Goal: Book appointment/travel/reservation

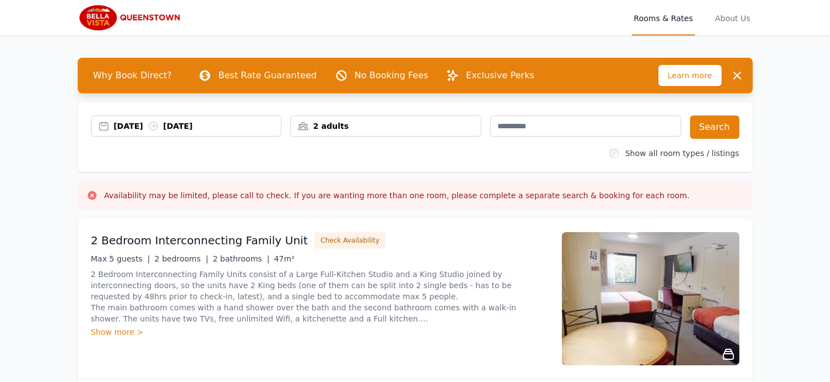
click at [244, 125] on div "[DATE] [DATE]" at bounding box center [198, 125] width 168 height 11
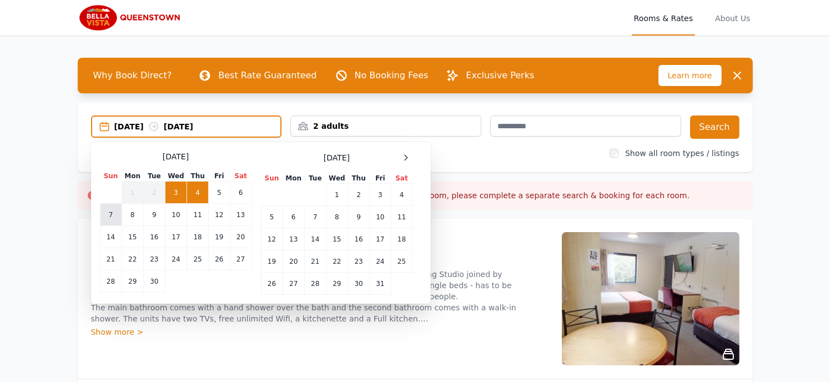
click at [110, 215] on td "7" at bounding box center [111, 215] width 22 height 22
click at [127, 215] on td "8" at bounding box center [133, 215] width 22 height 22
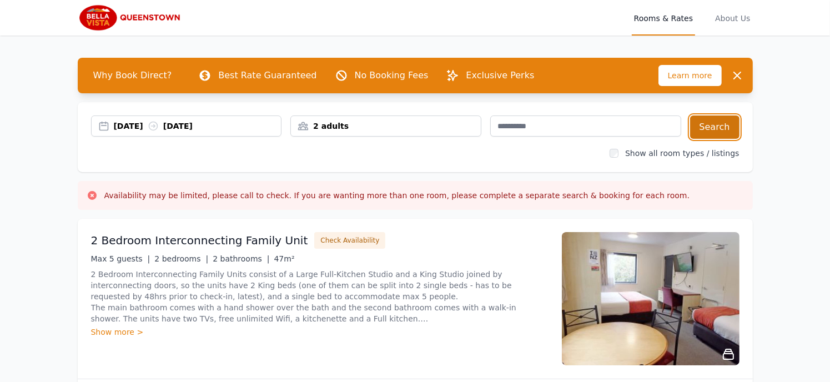
click at [700, 132] on button "Search" at bounding box center [714, 126] width 49 height 23
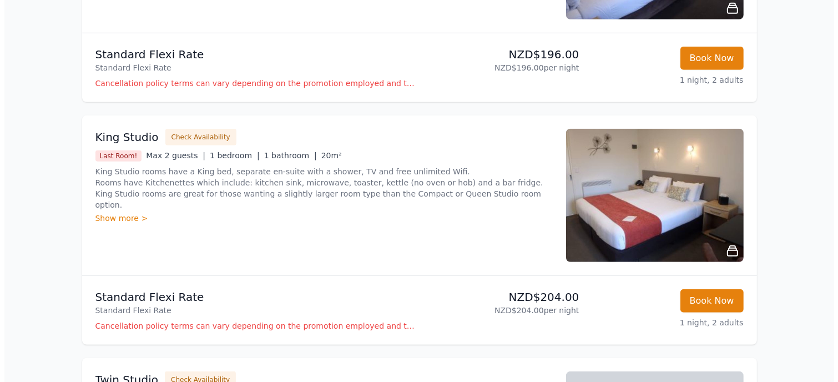
scroll to position [795, 0]
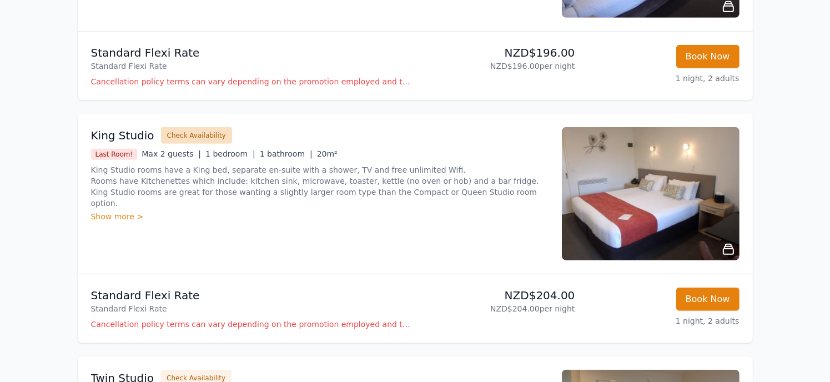
click at [201, 130] on button "Check Availability" at bounding box center [196, 135] width 71 height 17
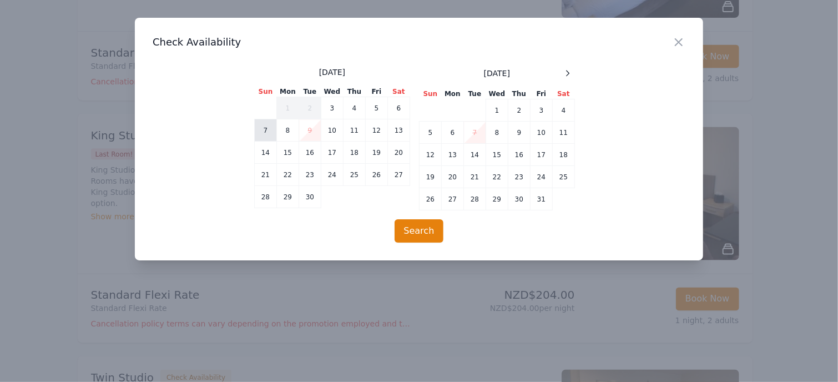
click at [269, 134] on td "7" at bounding box center [266, 130] width 22 height 22
click at [288, 134] on td "8" at bounding box center [288, 130] width 22 height 22
click at [412, 226] on button "Search" at bounding box center [419, 230] width 49 height 23
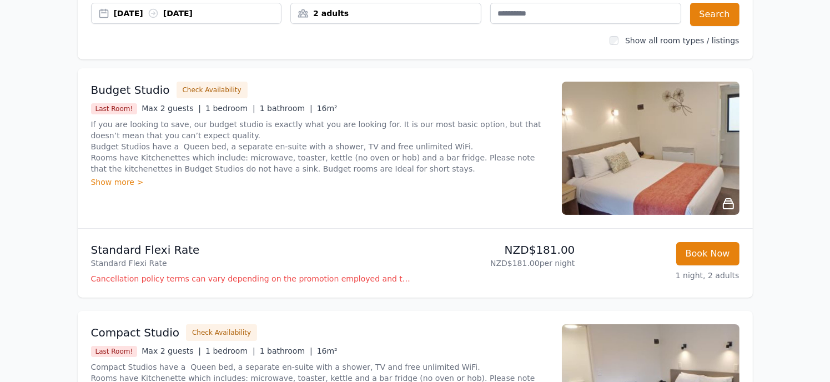
scroll to position [0, 0]
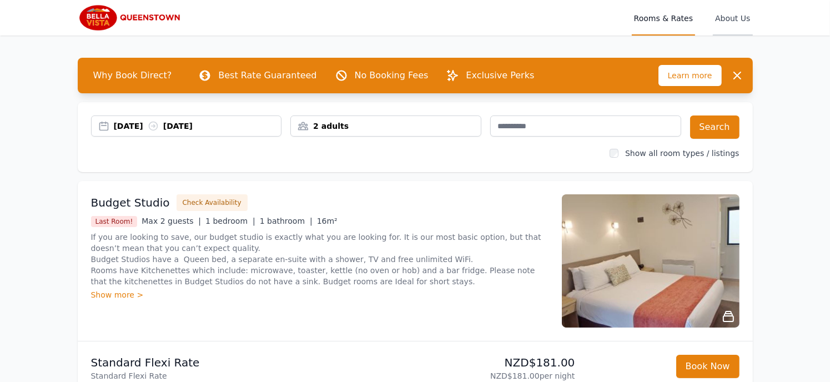
click at [728, 24] on span "About Us" at bounding box center [732, 18] width 39 height 36
